Goal: Task Accomplishment & Management: Use online tool/utility

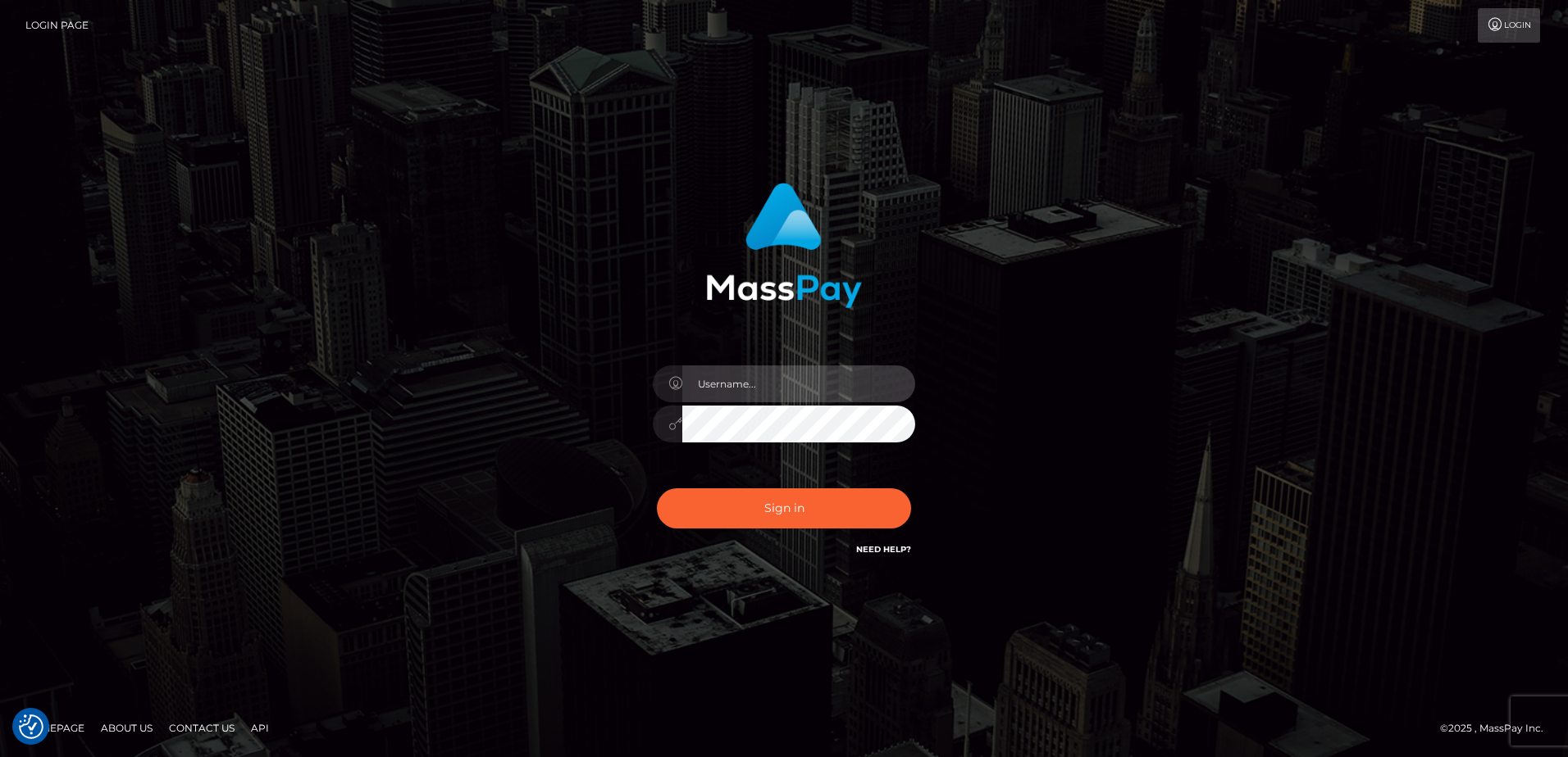
type input "[PERSON_NAME].of"
click at [835, 503] on button "Sign in" at bounding box center [784, 508] width 255 height 40
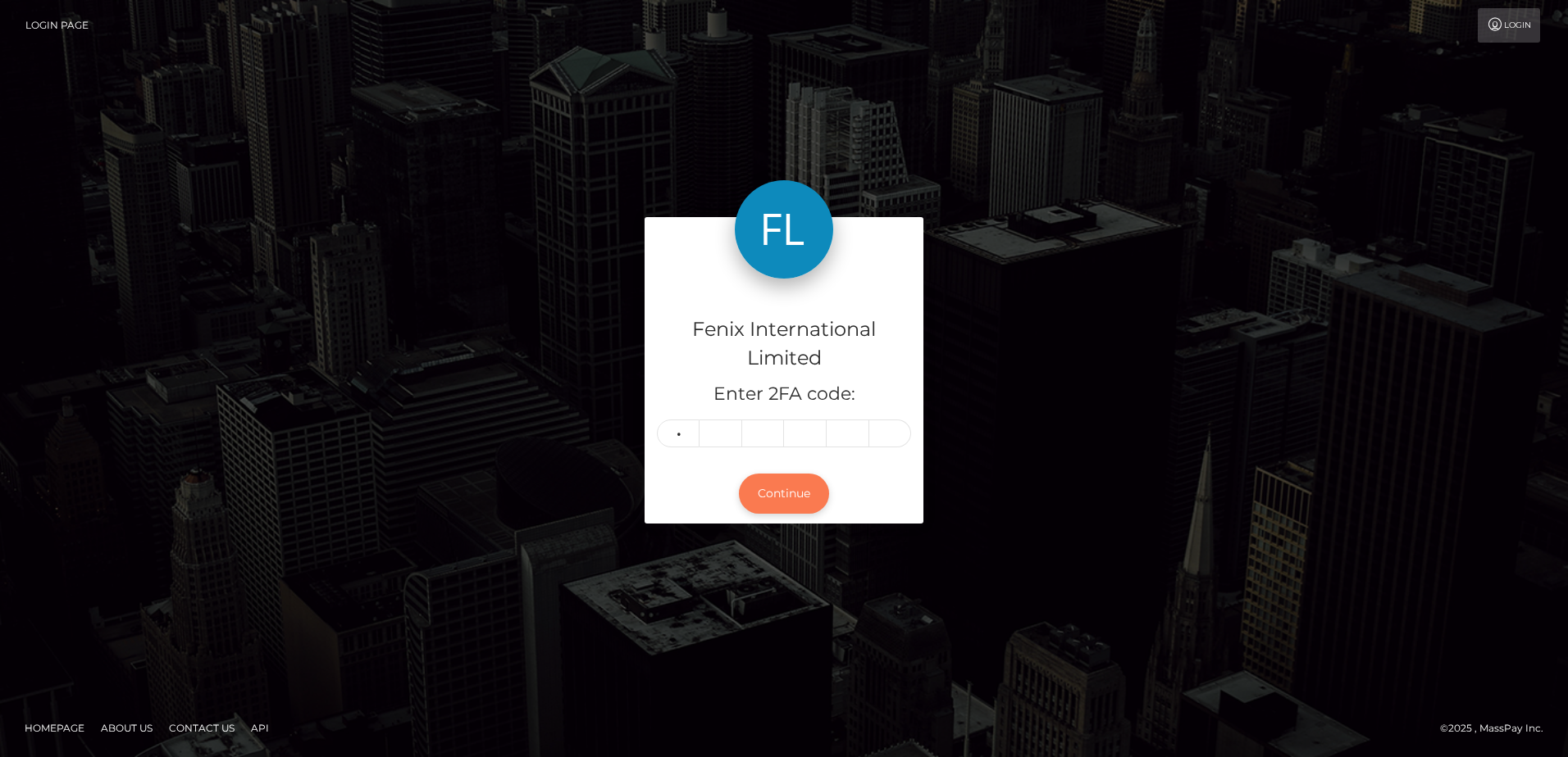
type input "1"
type input "9"
type input "2"
type input "0"
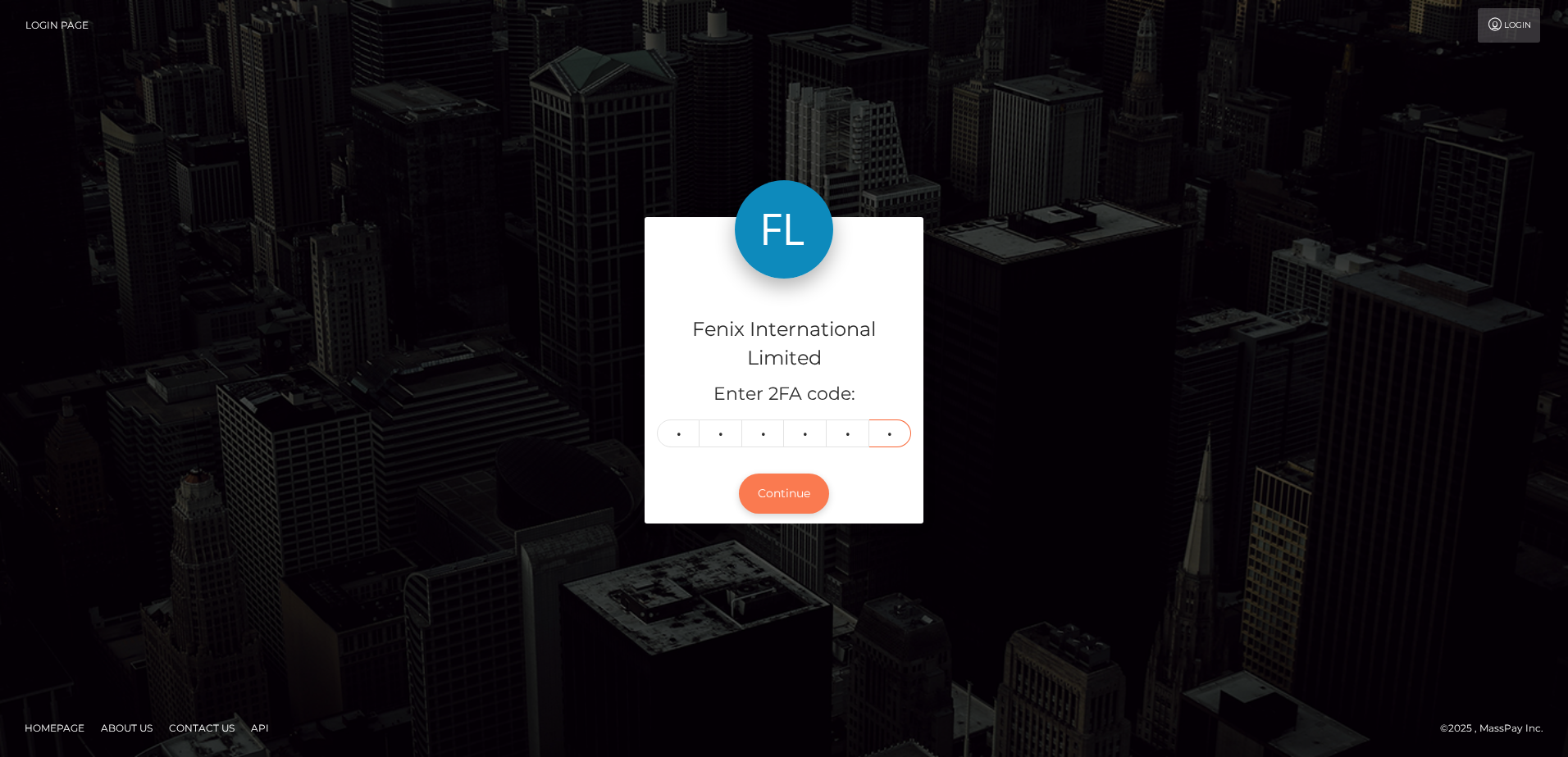
type input "5"
click at [815, 503] on button "Continue" at bounding box center [783, 493] width 90 height 40
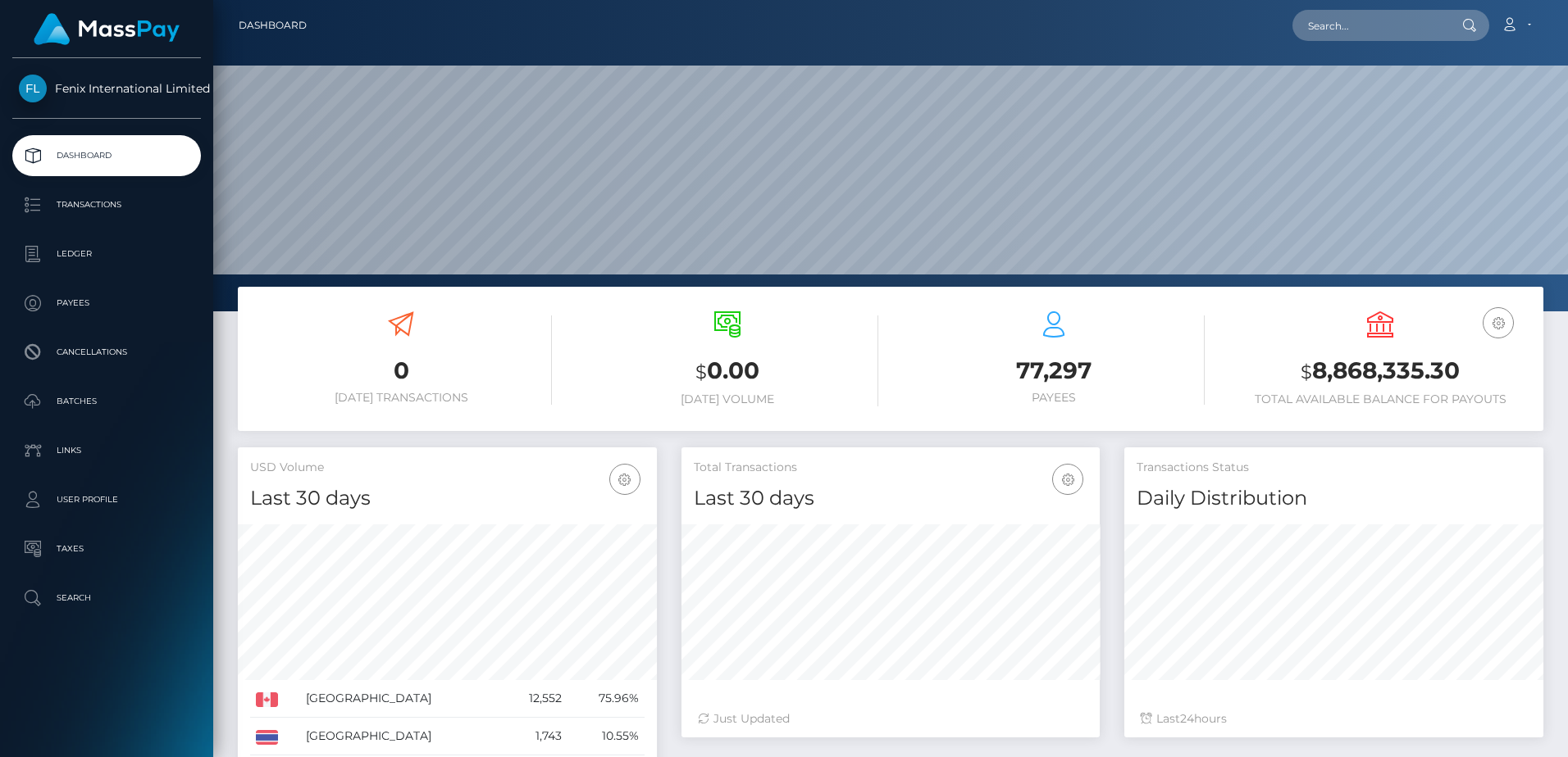
scroll to position [291, 418]
click at [118, 397] on p "Batches" at bounding box center [106, 402] width 176 height 25
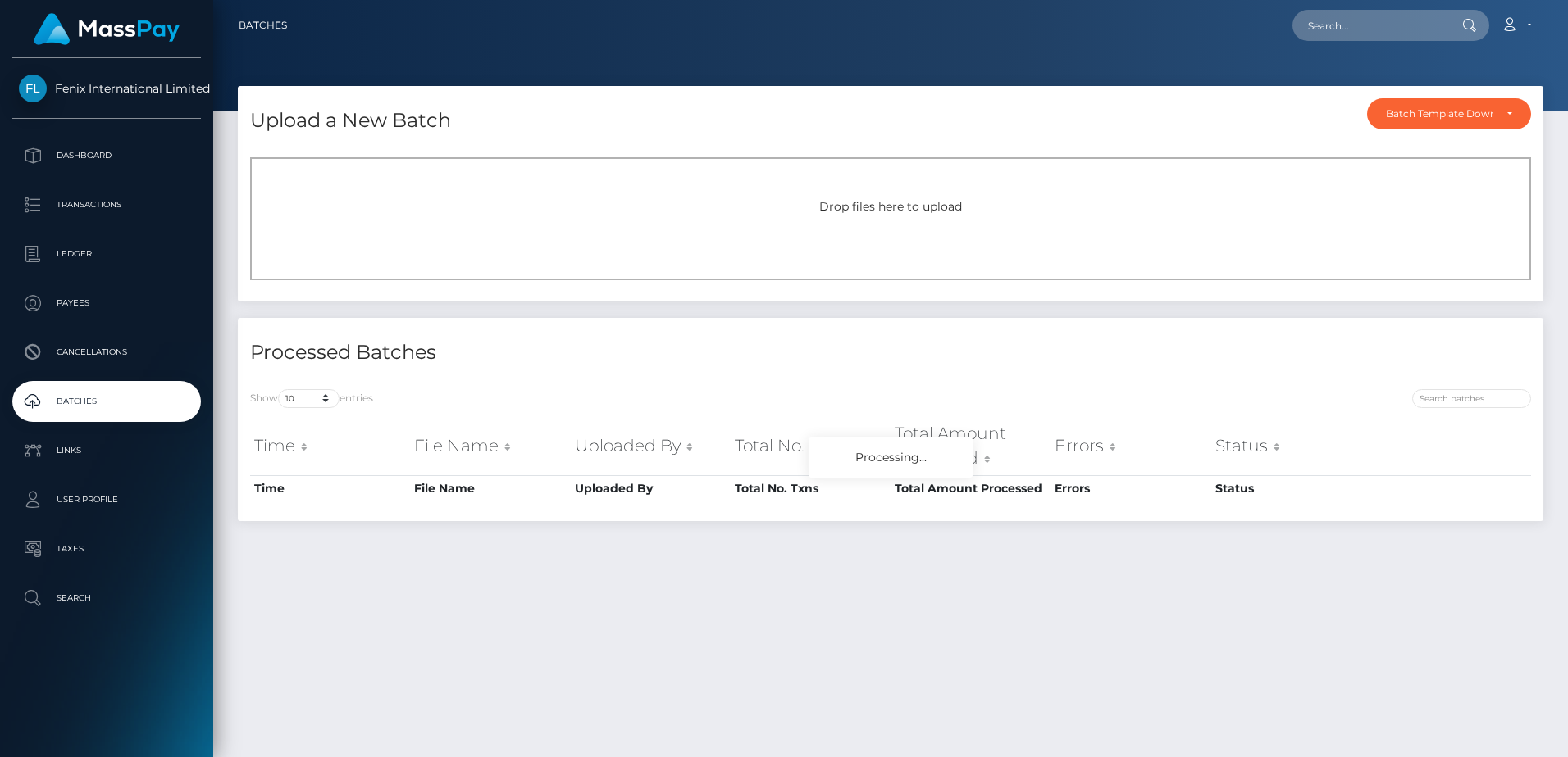
click at [892, 248] on div "Drop files here to upload" at bounding box center [890, 218] width 1281 height 123
